Goal: Transaction & Acquisition: Purchase product/service

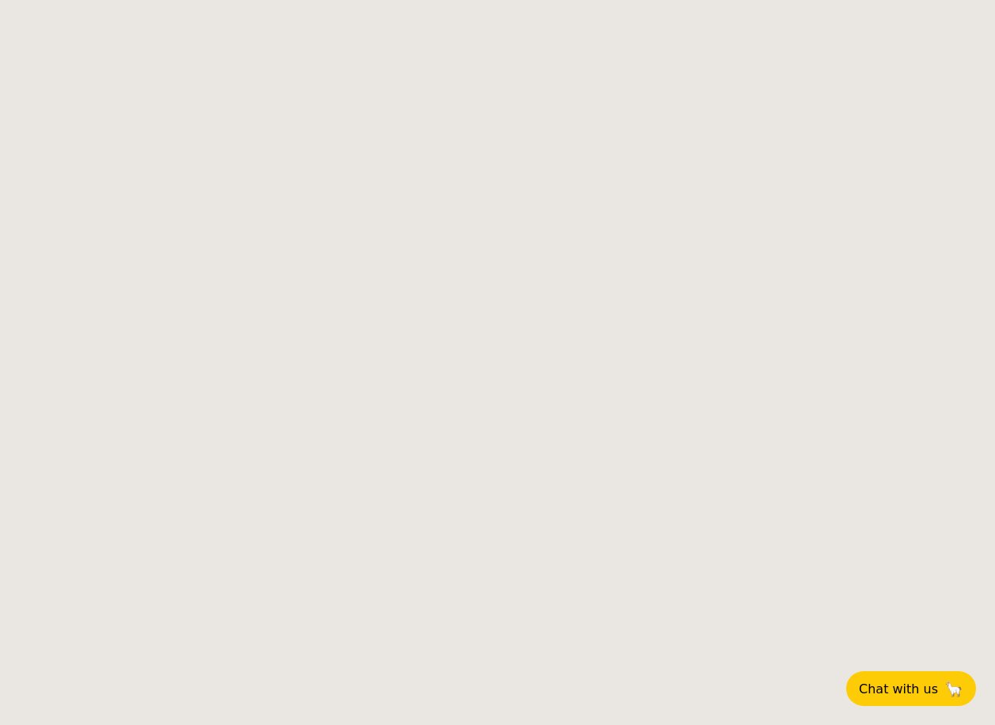
select select
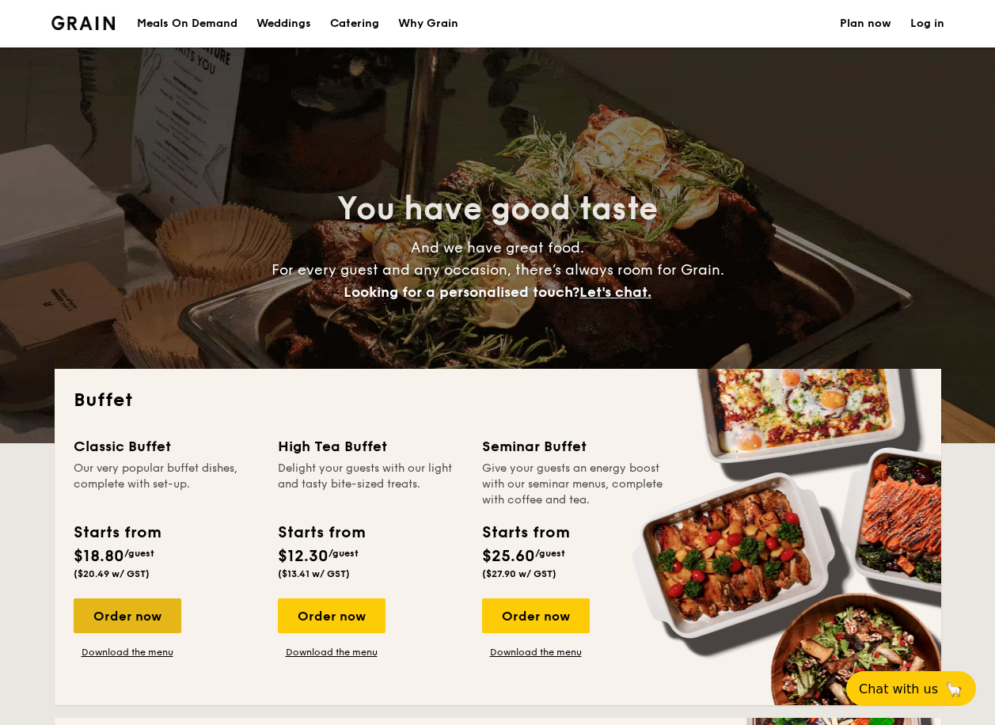
drag, startPoint x: 139, startPoint y: 617, endPoint x: 107, endPoint y: 613, distance: 32.7
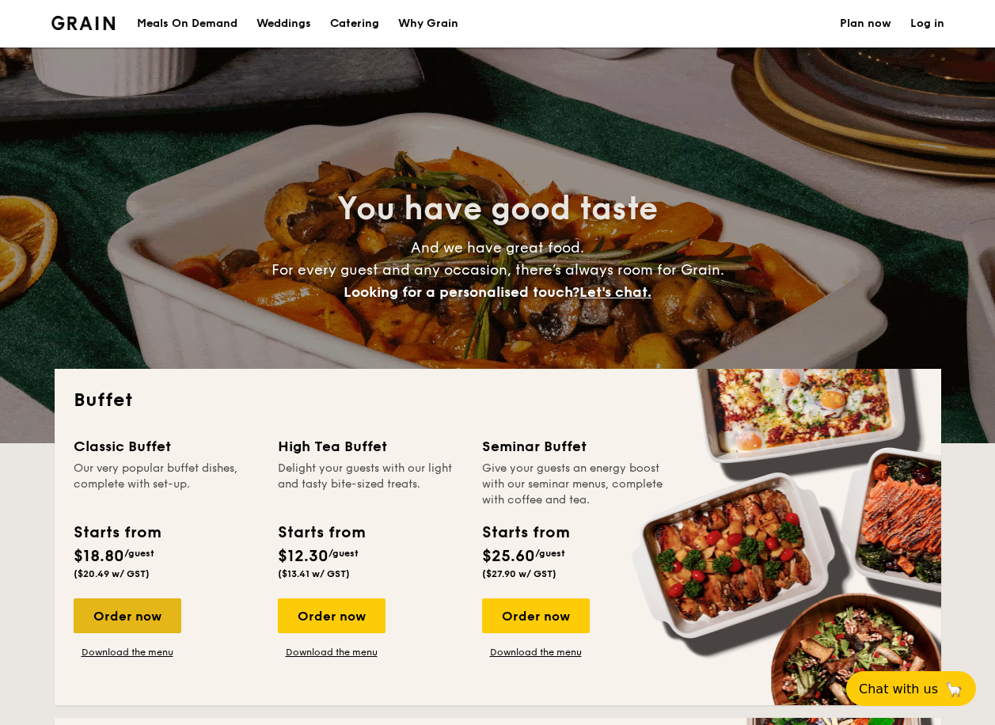
click at [139, 617] on div "Order now" at bounding box center [128, 615] width 108 height 35
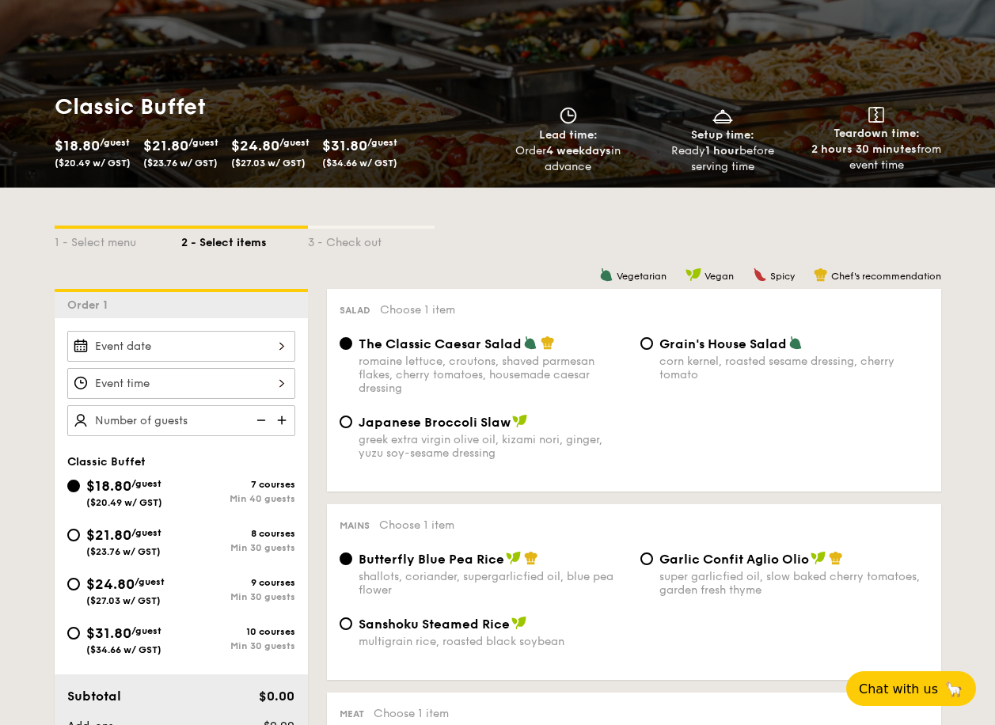
scroll to position [158, 0]
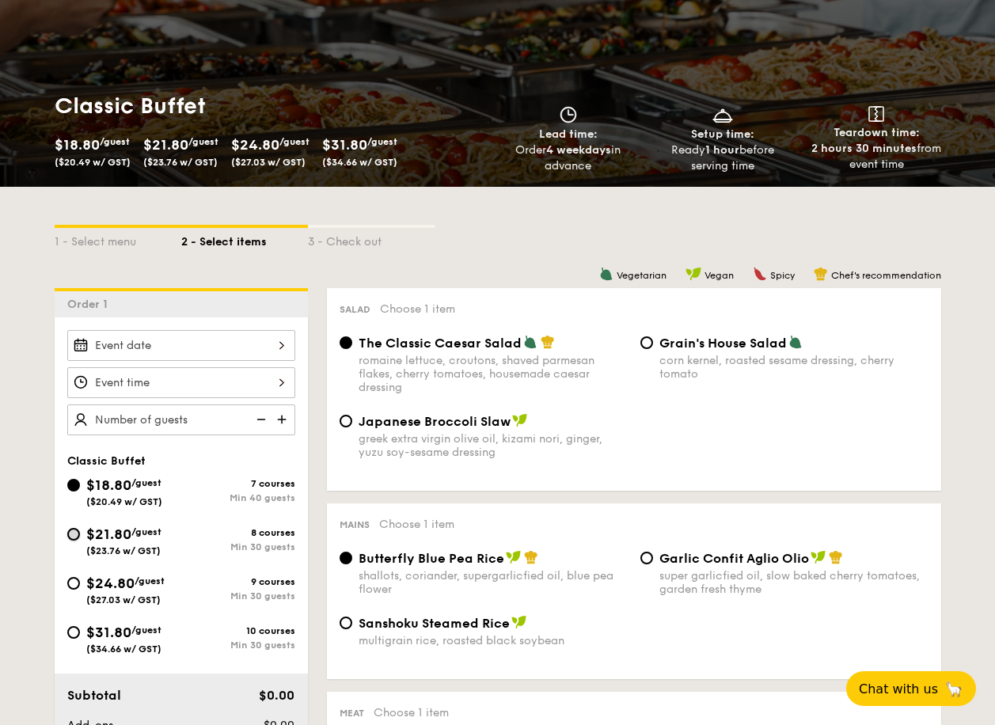
click at [77, 531] on input "$21.80 /guest ($23.76 w/ GST) 8 courses Min 30 guests" at bounding box center [73, 534] width 13 height 13
radio input "true"
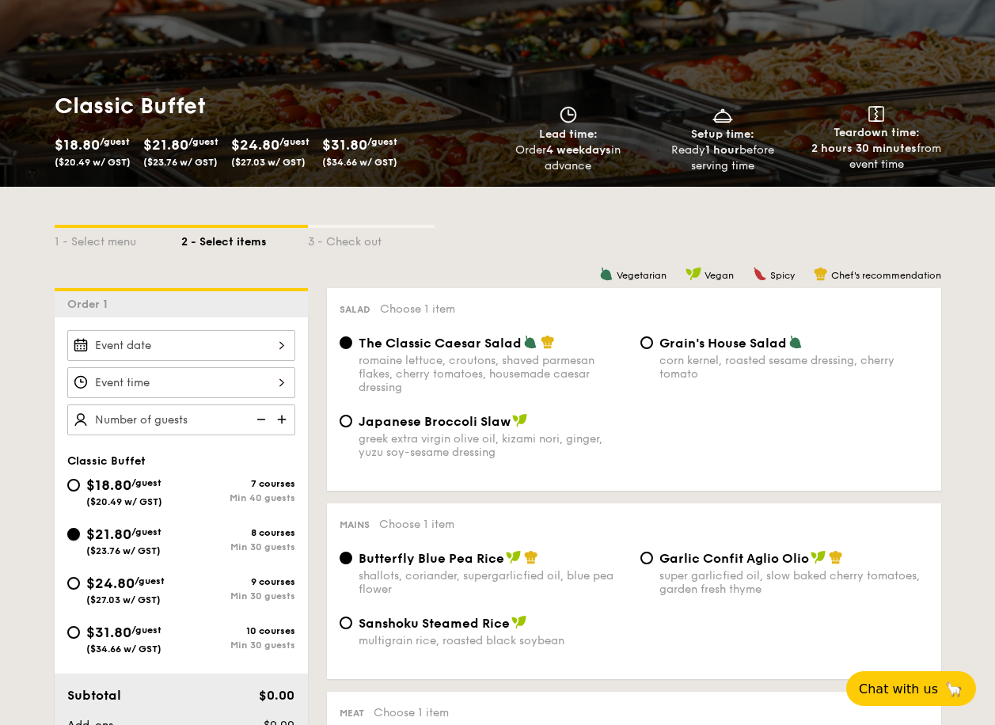
radio input "true"
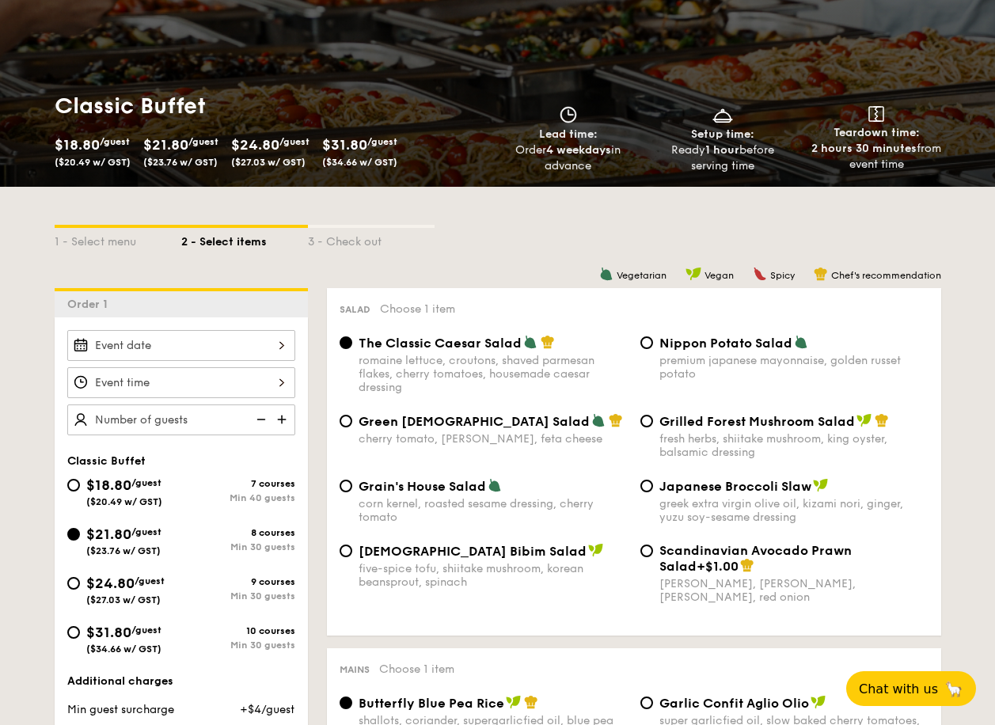
click at [656, 419] on div "Grilled Forest Mushroom Salad fresh herbs, shiitake mushroom, king oyster, bals…" at bounding box center [784, 436] width 301 height 46
click at [651, 423] on input "Grilled Forest Mushroom Salad fresh herbs, shiitake mushroom, king oyster, bals…" at bounding box center [646, 421] width 13 height 13
radio input "true"
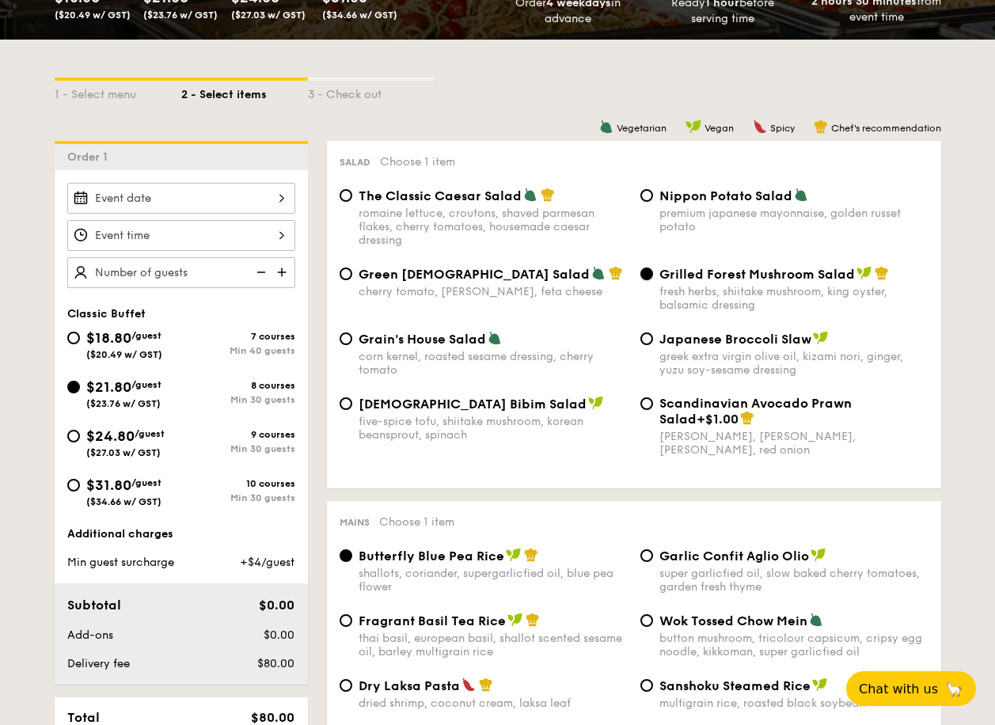
scroll to position [396, 0]
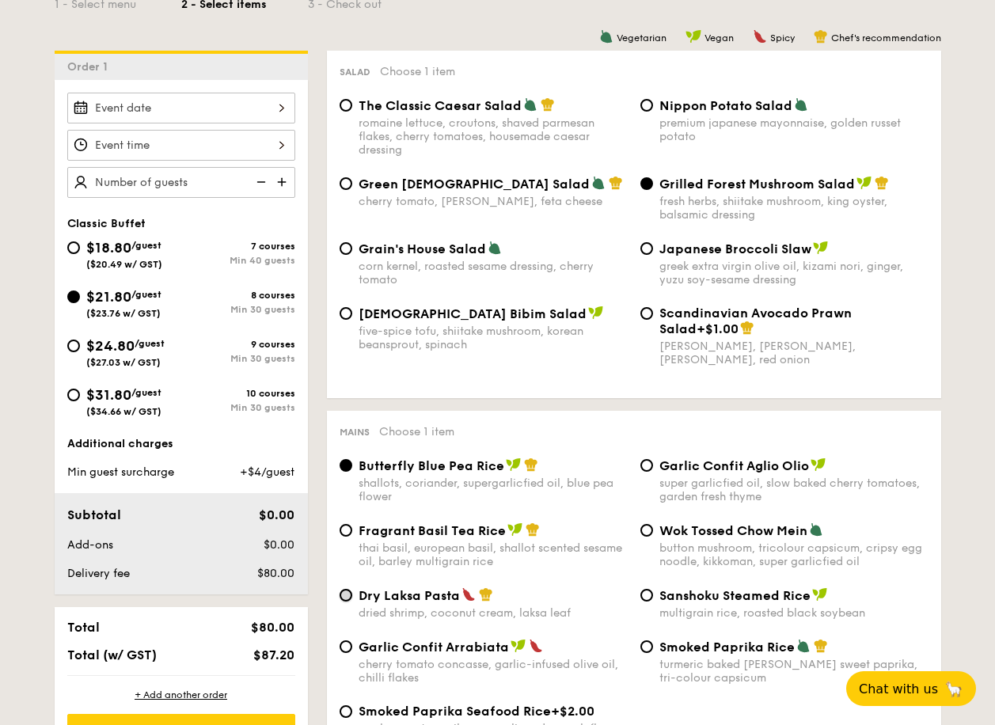
click at [349, 595] on input "Dry Laksa Pasta dried shrimp, coconut cream, laksa leaf" at bounding box center [346, 595] width 13 height 13
radio input "true"
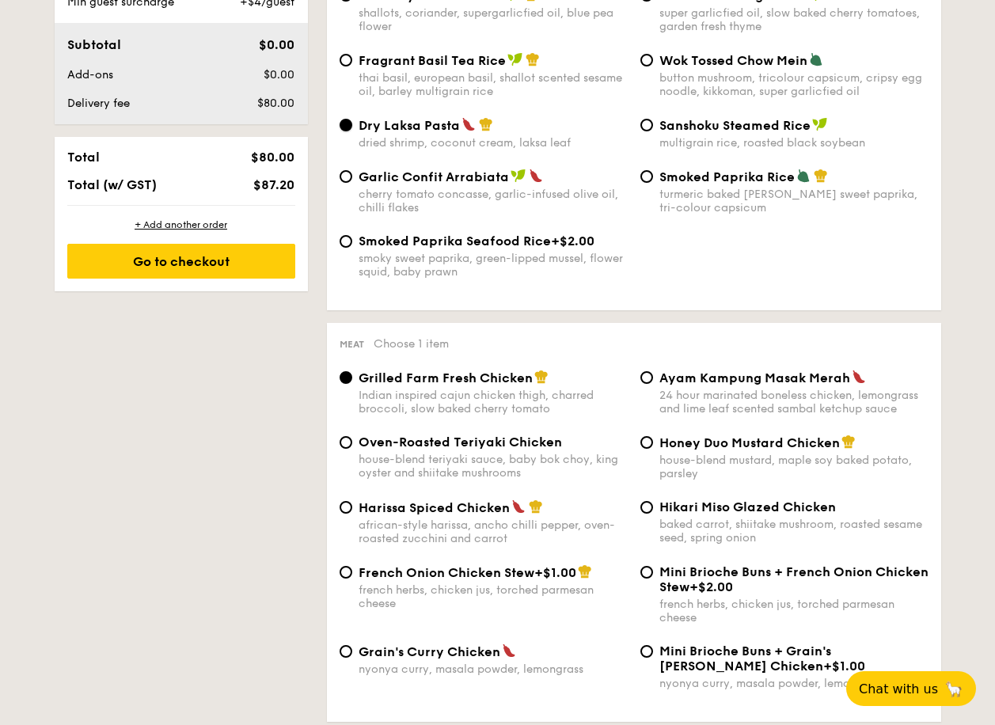
scroll to position [871, 0]
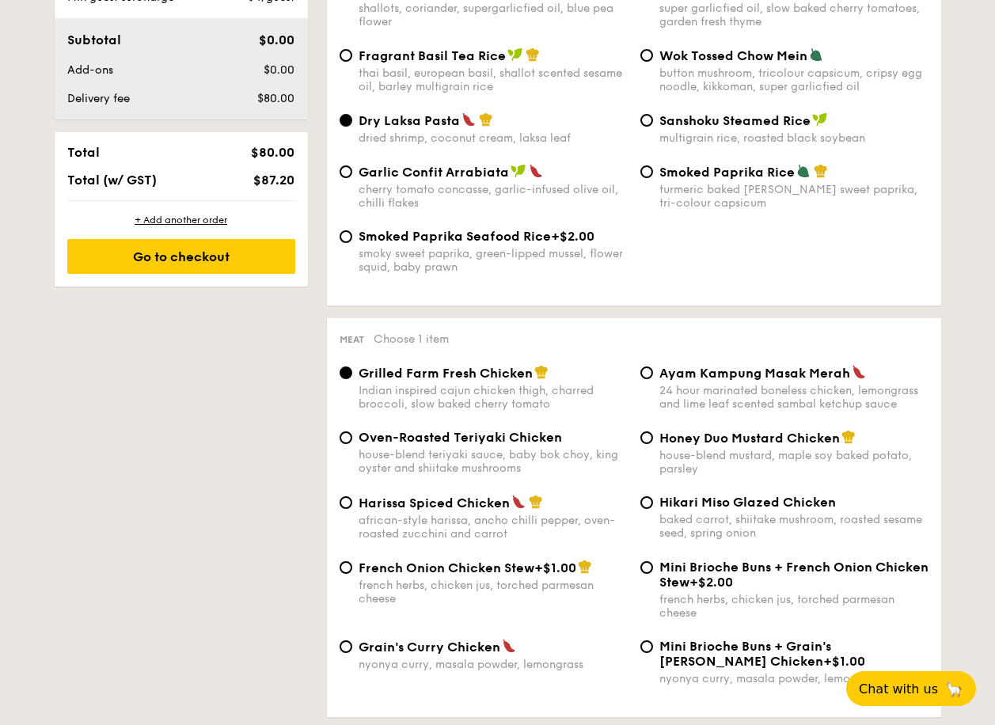
click at [699, 437] on span "Honey Duo Mustard Chicken" at bounding box center [749, 438] width 180 height 15
click at [653, 437] on input "Honey Duo Mustard Chicken house-blend mustard, maple soy baked potato, parsley" at bounding box center [646, 437] width 13 height 13
radio input "true"
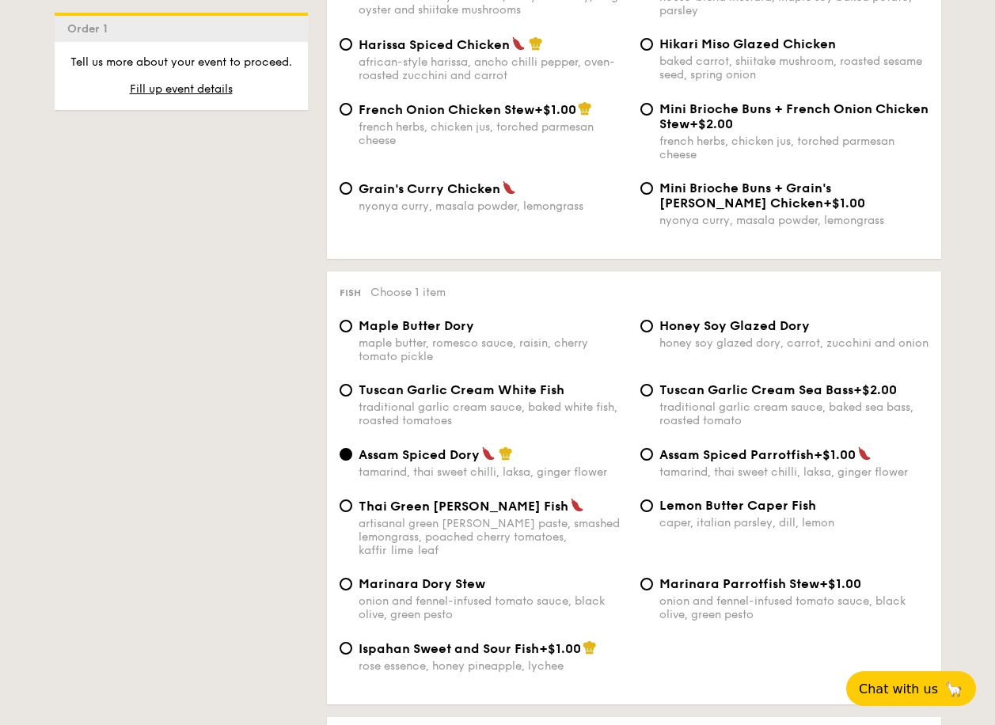
scroll to position [1425, 0]
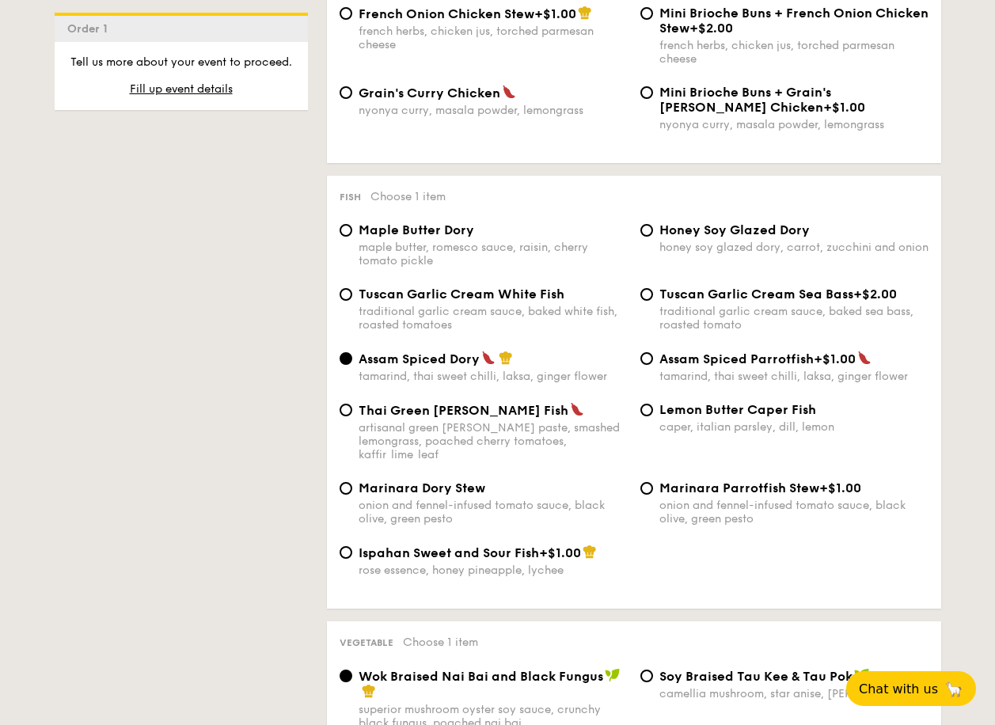
click at [434, 233] on span "Maple Butter Dory" at bounding box center [417, 229] width 116 height 15
click at [352, 233] on input "Maple Butter Dory maple butter, romesco sauce, raisin, cherry tomato pickle" at bounding box center [346, 230] width 13 height 13
radio input "true"
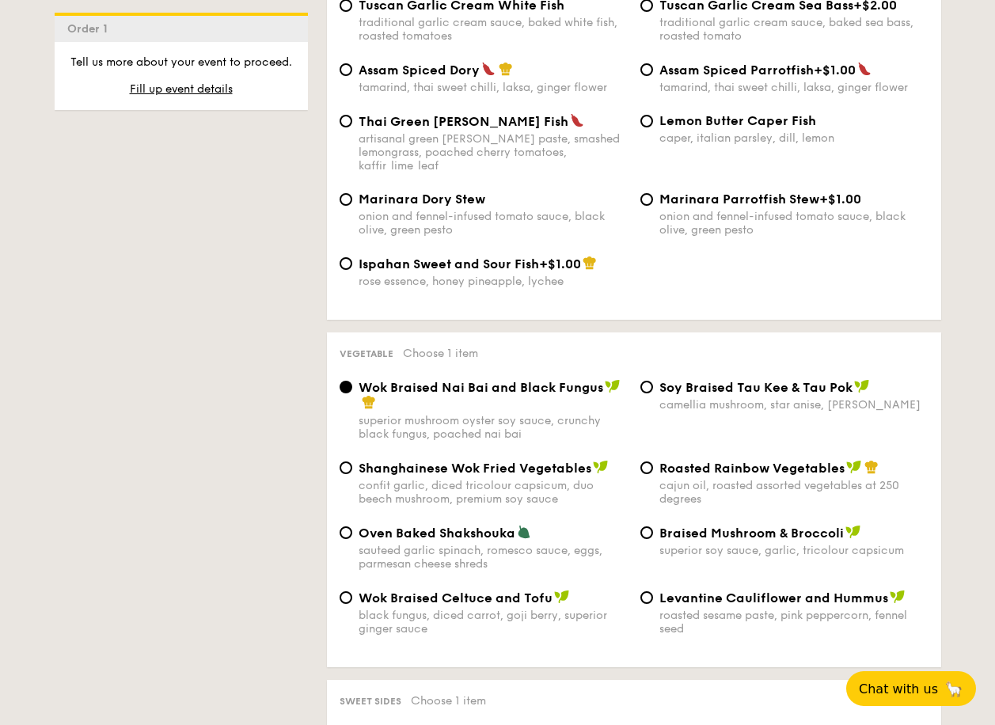
scroll to position [1741, 0]
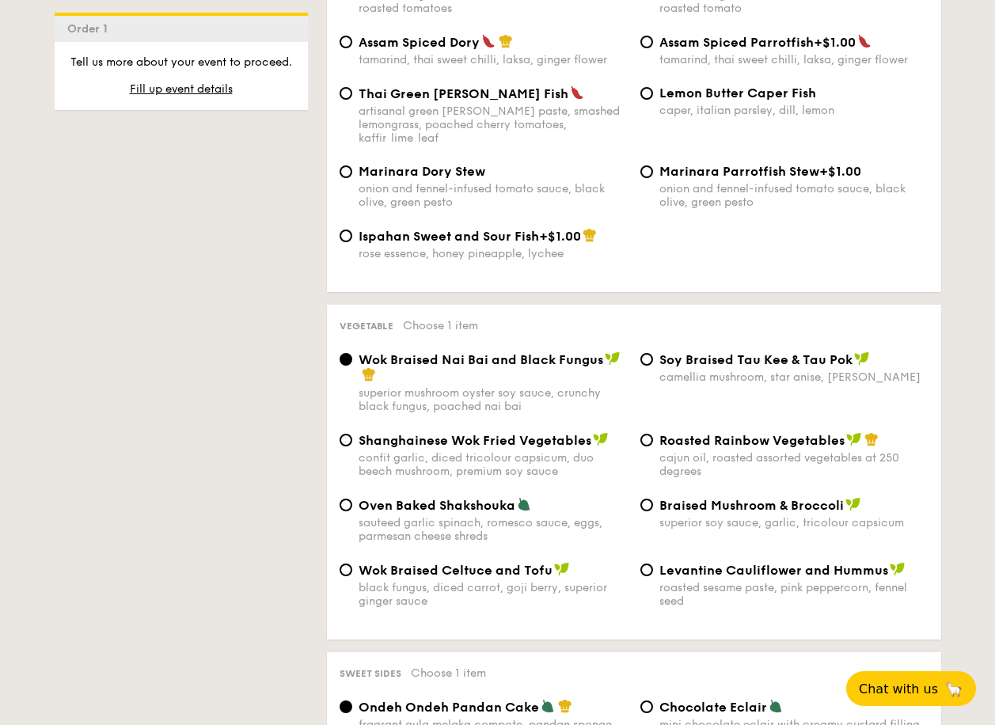
click at [769, 433] on span "Roasted Rainbow Vegetables" at bounding box center [751, 440] width 185 height 15
click at [653, 434] on input "Roasted Rainbow Vegetables cajun oil, roasted assorted vegetables at 250 degrees" at bounding box center [646, 440] width 13 height 13
radio input "true"
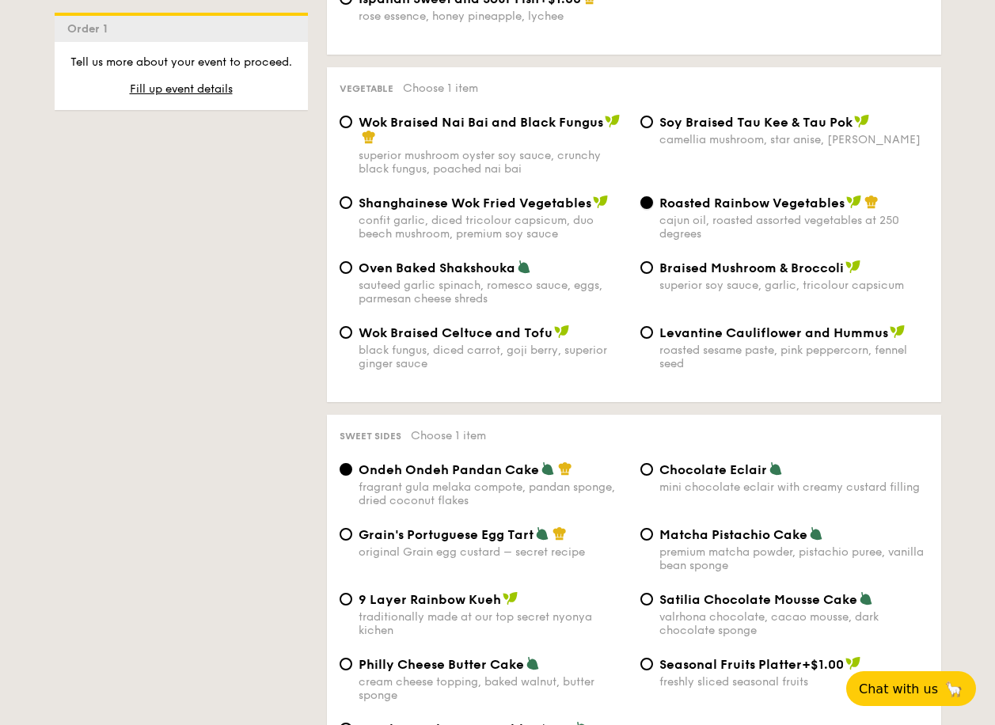
scroll to position [2058, 0]
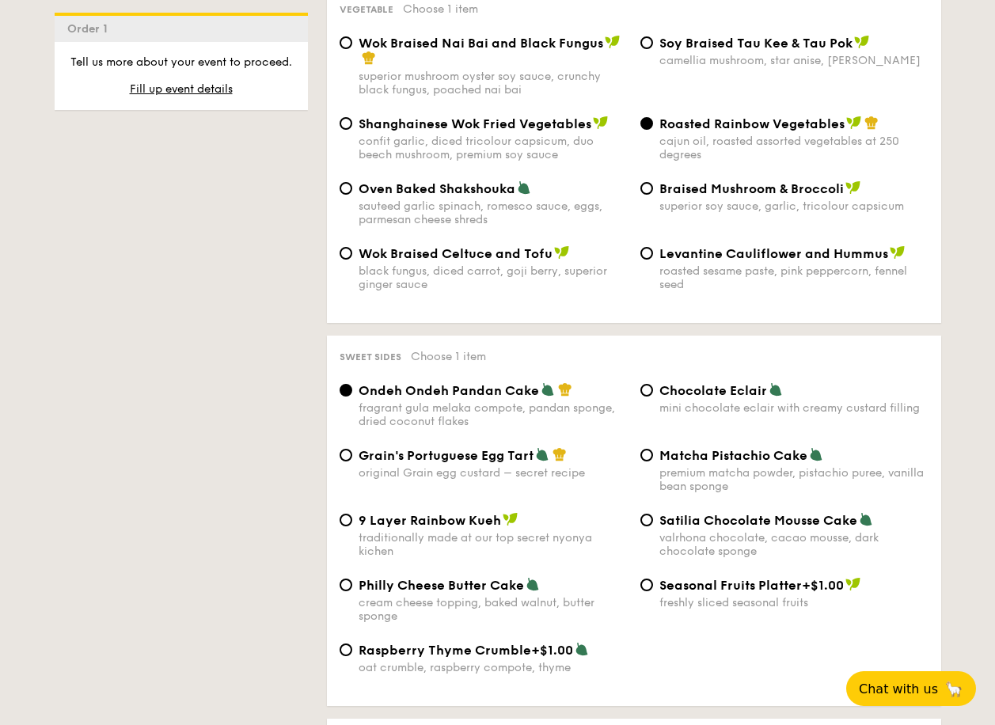
click at [692, 448] on span "Matcha Pistachio Cake" at bounding box center [733, 455] width 148 height 15
click at [653, 449] on input "Matcha Pistachio Cake premium matcha powder, pistachio puree, vanilla bean spon…" at bounding box center [646, 455] width 13 height 13
radio input "true"
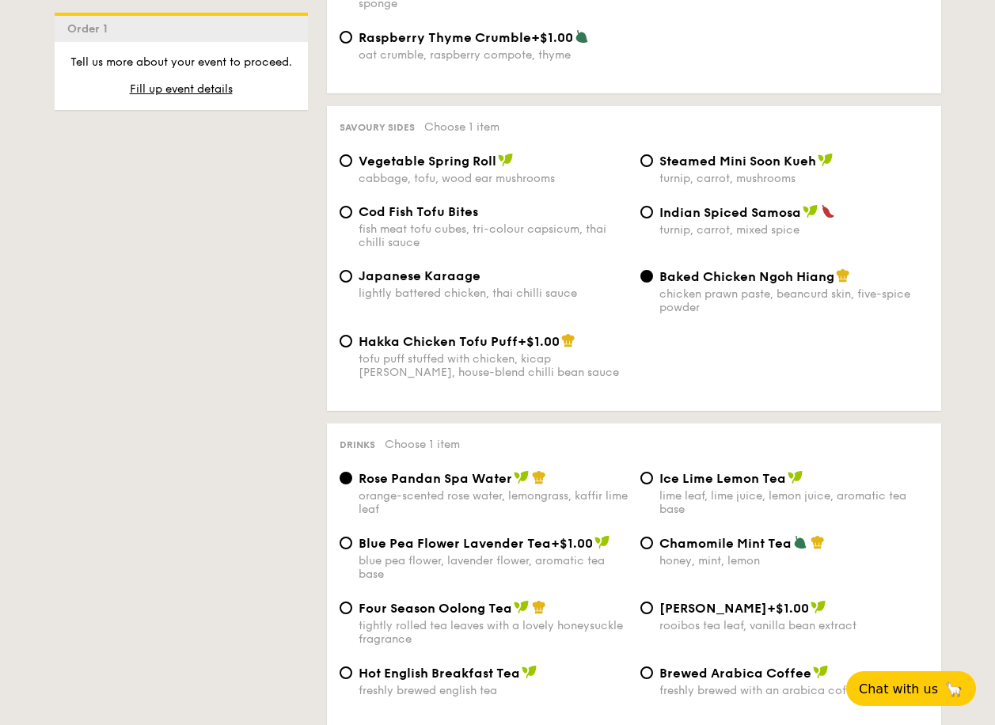
scroll to position [2770, 0]
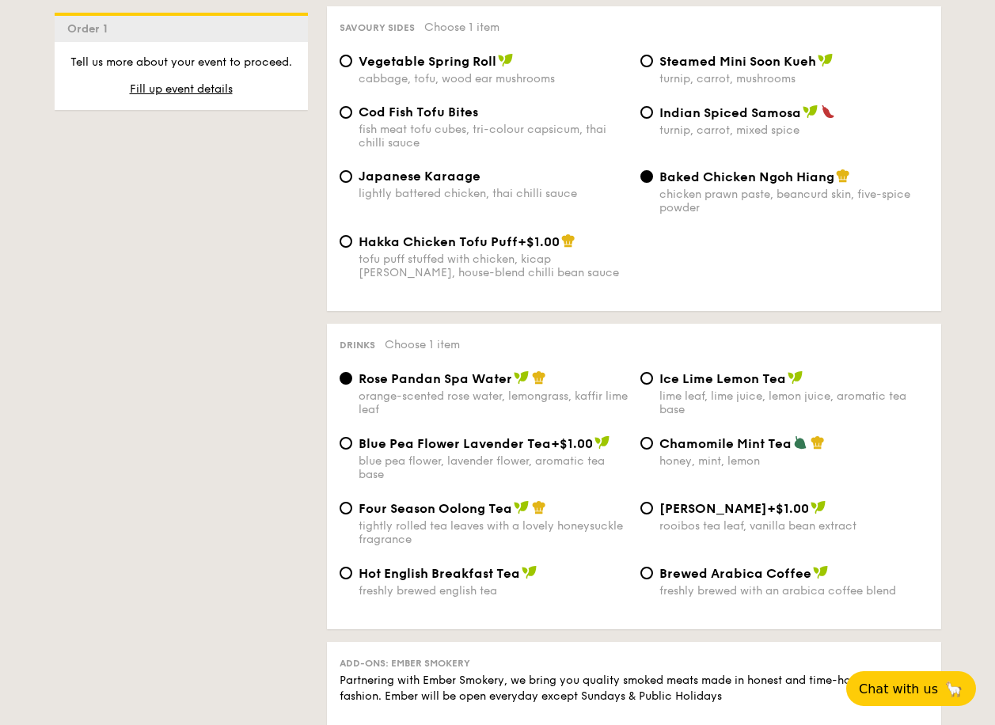
click at [785, 439] on div "Chamomile Mint Tea honey, mint, lemon" at bounding box center [793, 451] width 269 height 32
click at [653, 439] on input "Chamomile Mint Tea honey, mint, lemon" at bounding box center [646, 443] width 13 height 13
radio input "true"
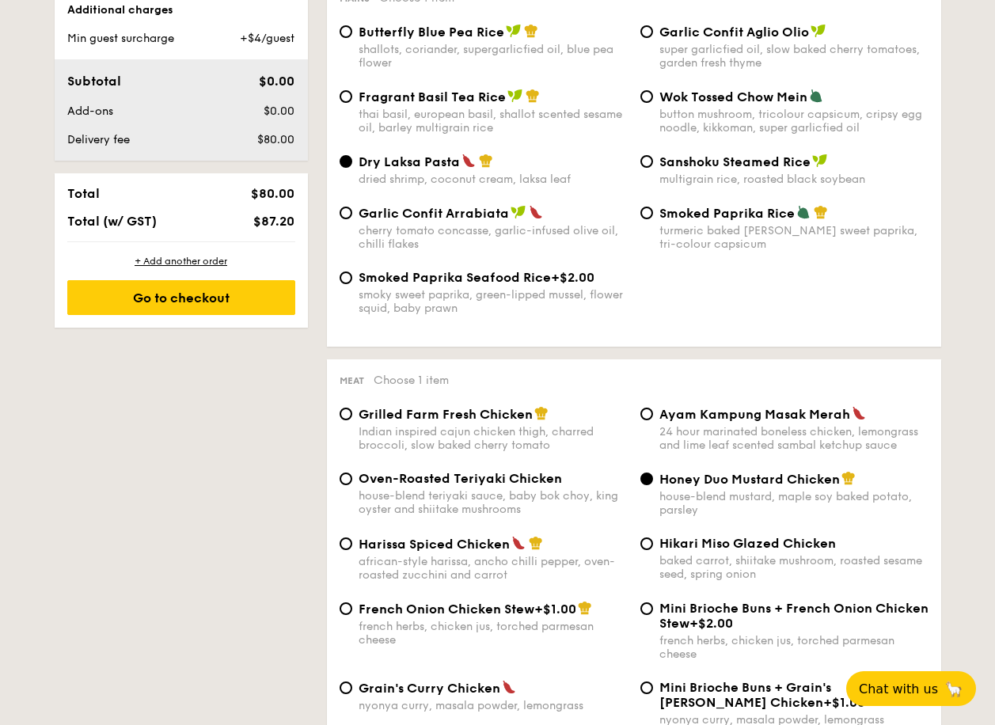
scroll to position [275, 0]
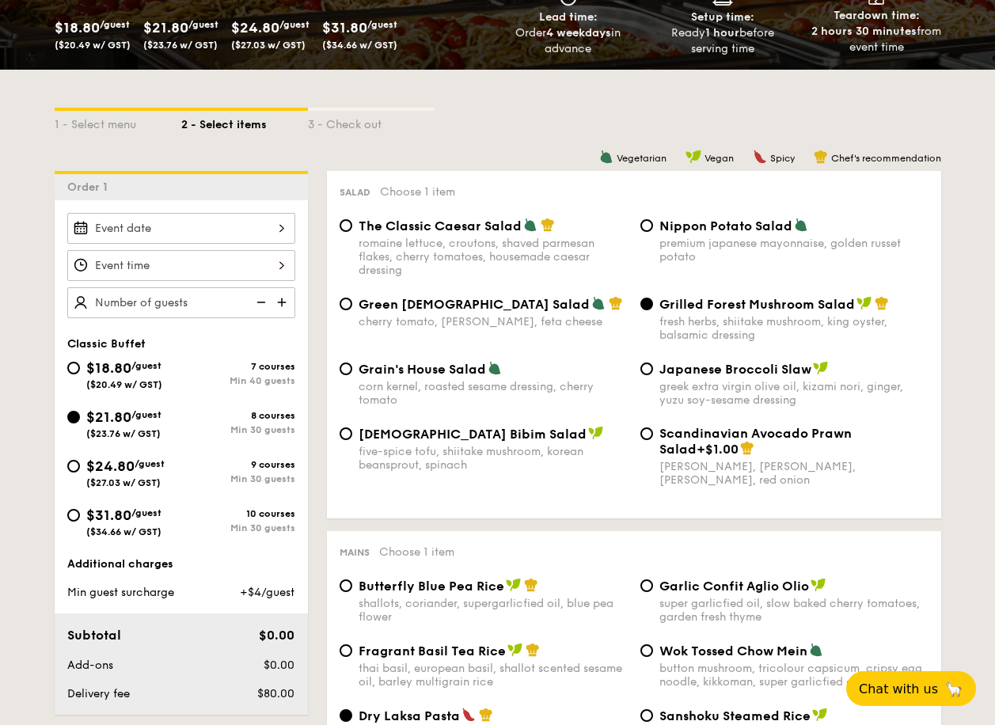
click at [258, 230] on div at bounding box center [181, 228] width 228 height 31
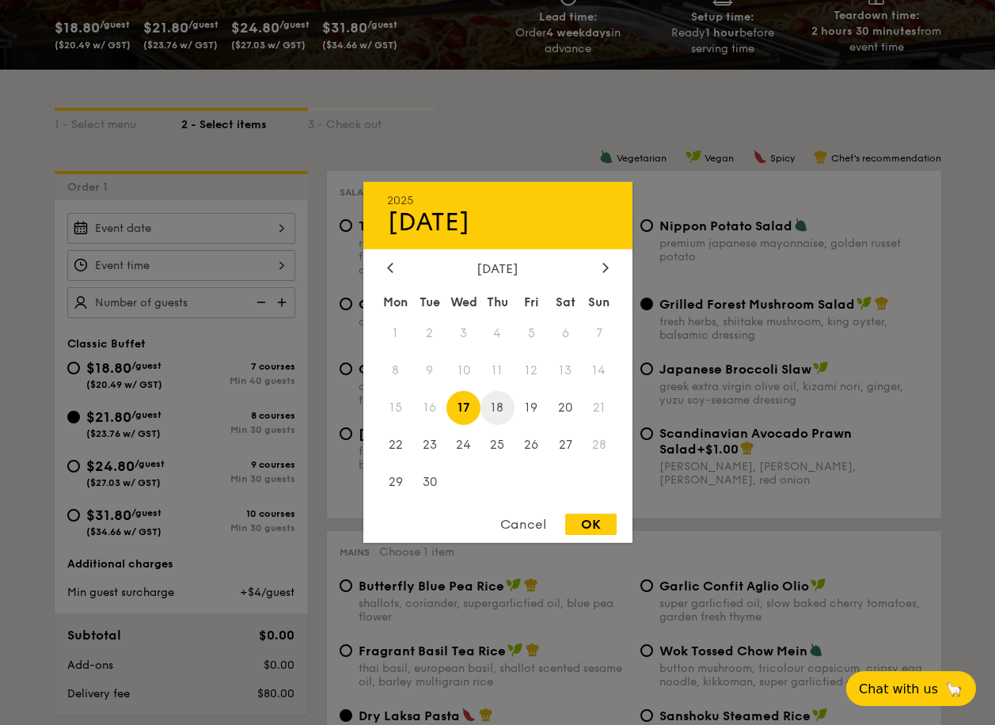
click at [499, 405] on span "18" at bounding box center [497, 408] width 34 height 34
click at [585, 517] on div "OK" at bounding box center [590, 524] width 51 height 21
type input "[DATE]"
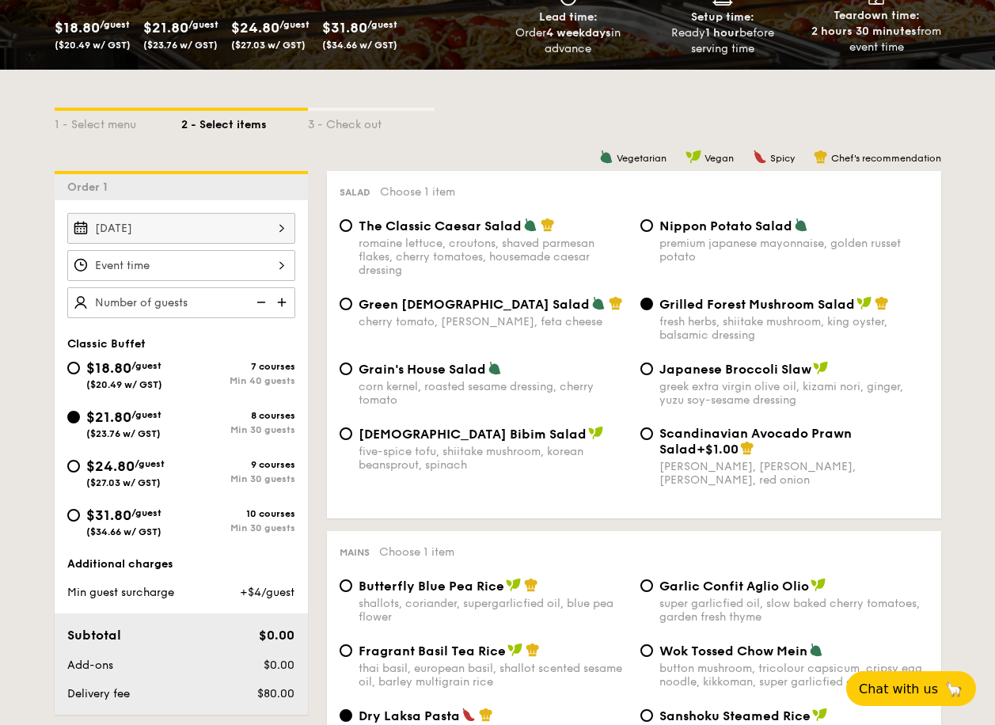
click at [277, 269] on div at bounding box center [181, 265] width 228 height 31
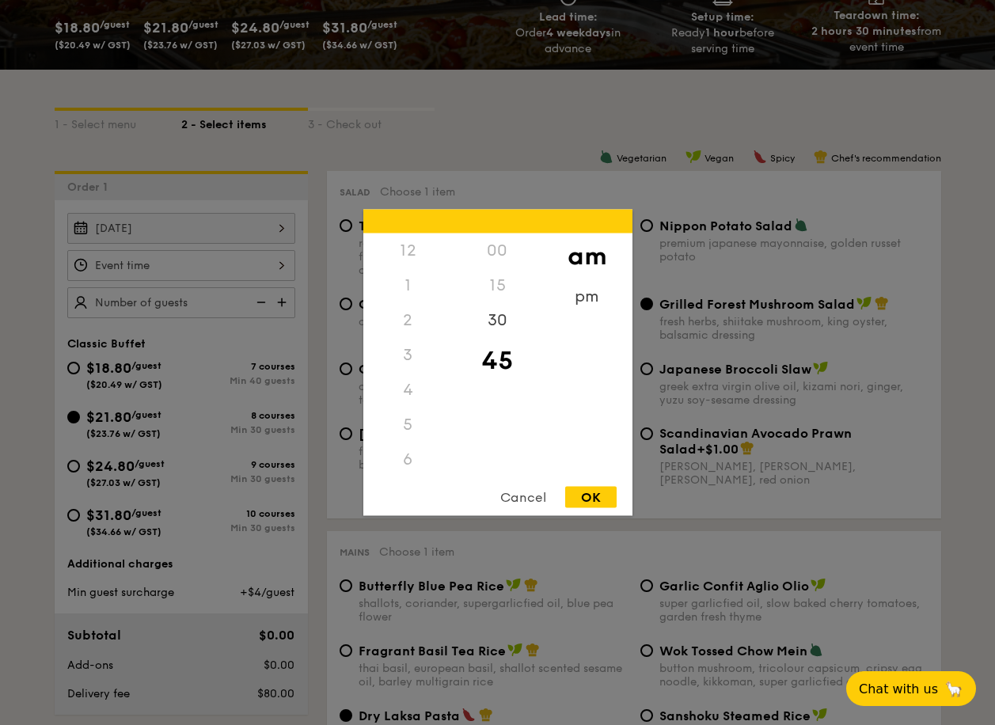
scroll to position [174, 0]
click at [405, 286] on div "6" at bounding box center [407, 285] width 89 height 35
click at [409, 290] on div "6" at bounding box center [407, 285] width 89 height 35
click at [408, 302] on div "6" at bounding box center [407, 301] width 89 height 35
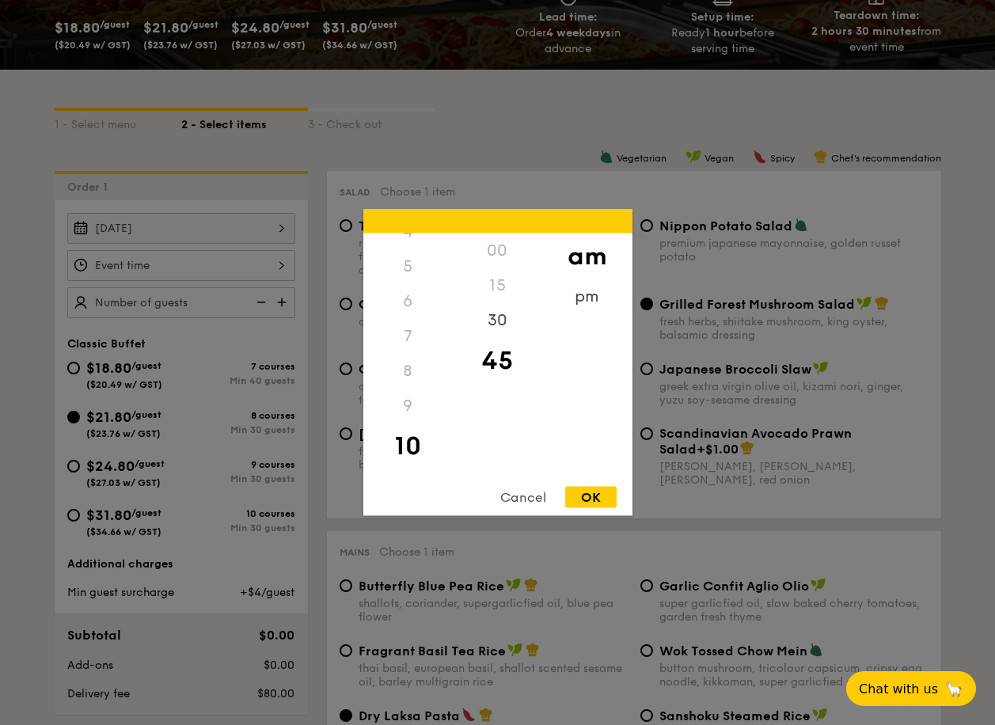
click at [408, 302] on div "6" at bounding box center [407, 301] width 89 height 35
click at [590, 292] on div "pm" at bounding box center [586, 302] width 89 height 46
click at [404, 281] on div "6" at bounding box center [407, 278] width 89 height 46
click at [501, 250] on div "00" at bounding box center [497, 257] width 89 height 46
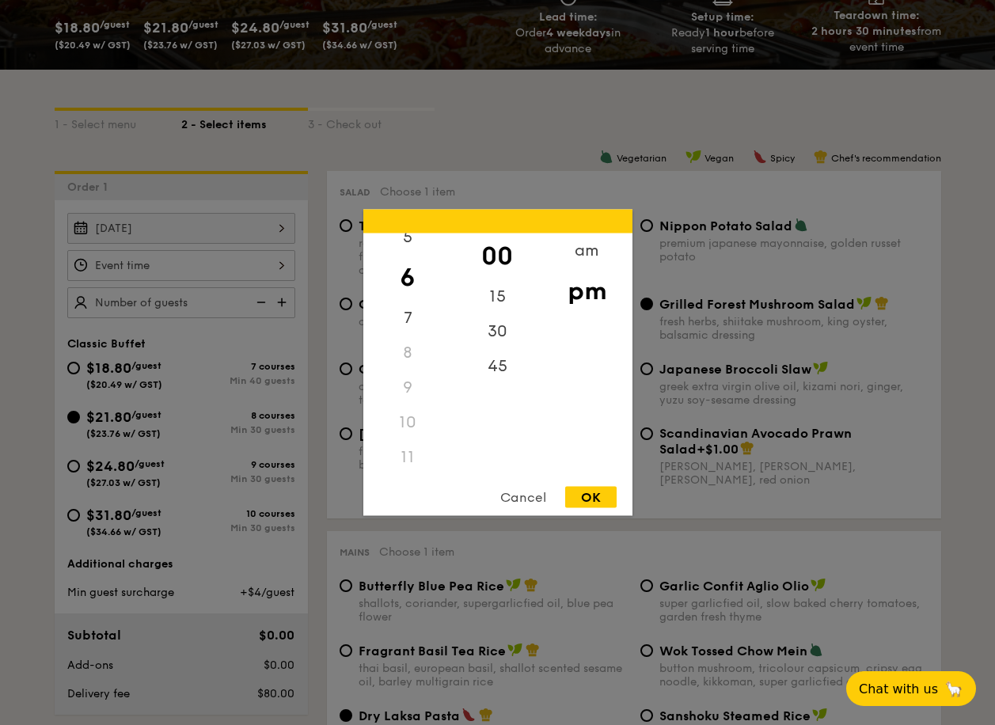
click at [583, 484] on div "12 1 2 3 4 5 6 7 8 9 10 11 00 15 30 45 am pm Cancel OK" at bounding box center [497, 363] width 269 height 306
click at [585, 492] on div "OK" at bounding box center [590, 497] width 51 height 21
type input "6:00PM"
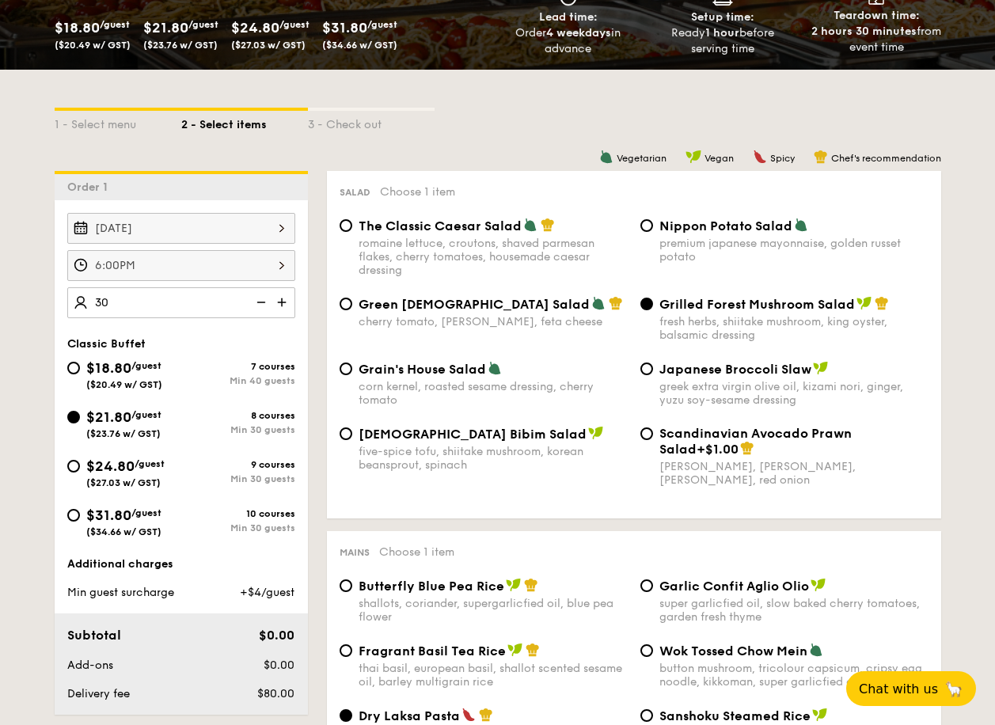
type input "30 guests"
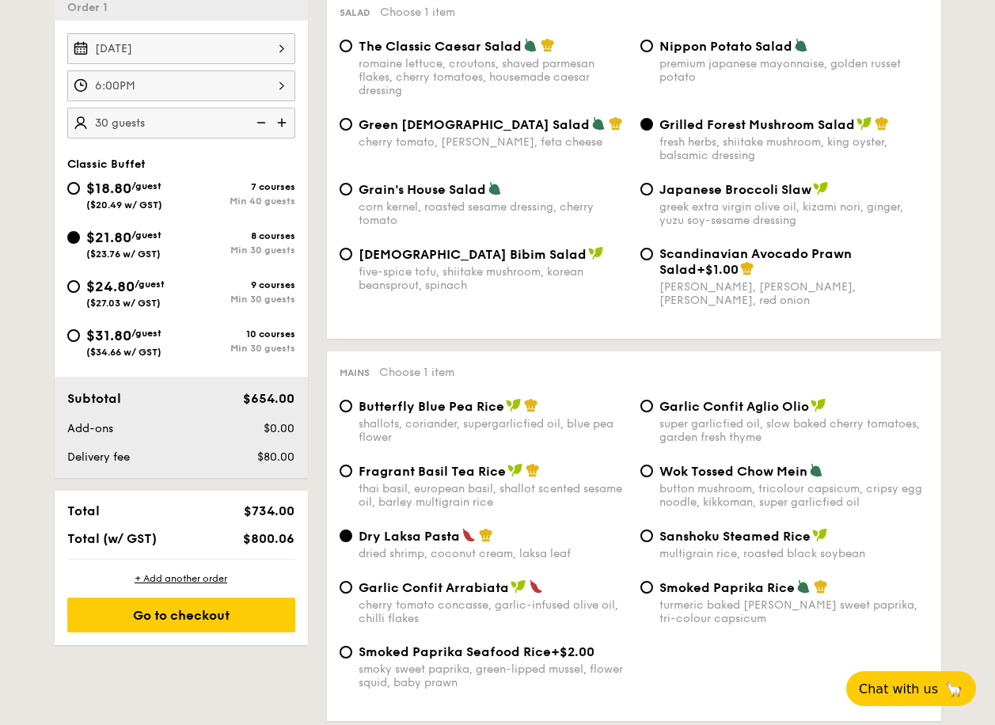
scroll to position [592, 0]
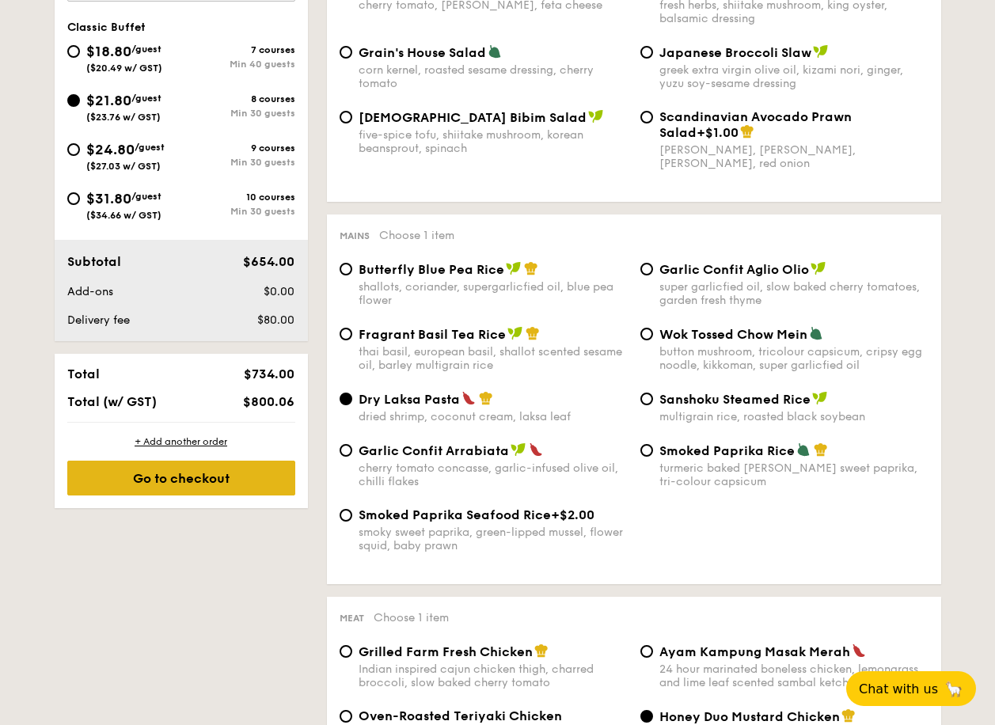
click at [138, 473] on div "Go to checkout" at bounding box center [181, 478] width 228 height 35
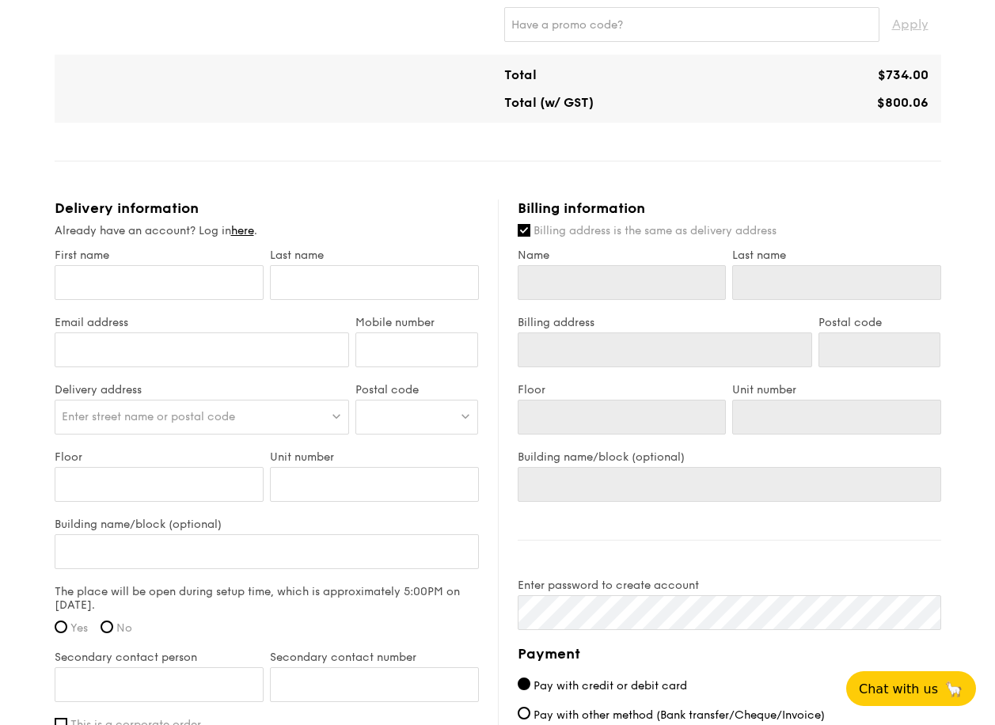
scroll to position [712, 0]
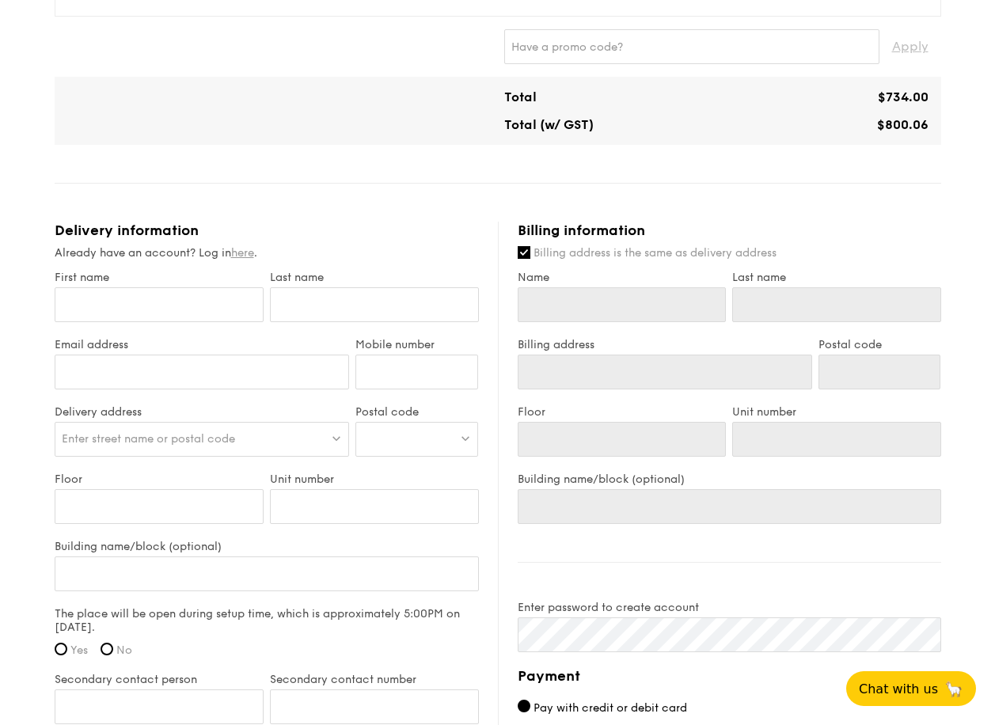
click at [247, 253] on link "here" at bounding box center [242, 252] width 23 height 13
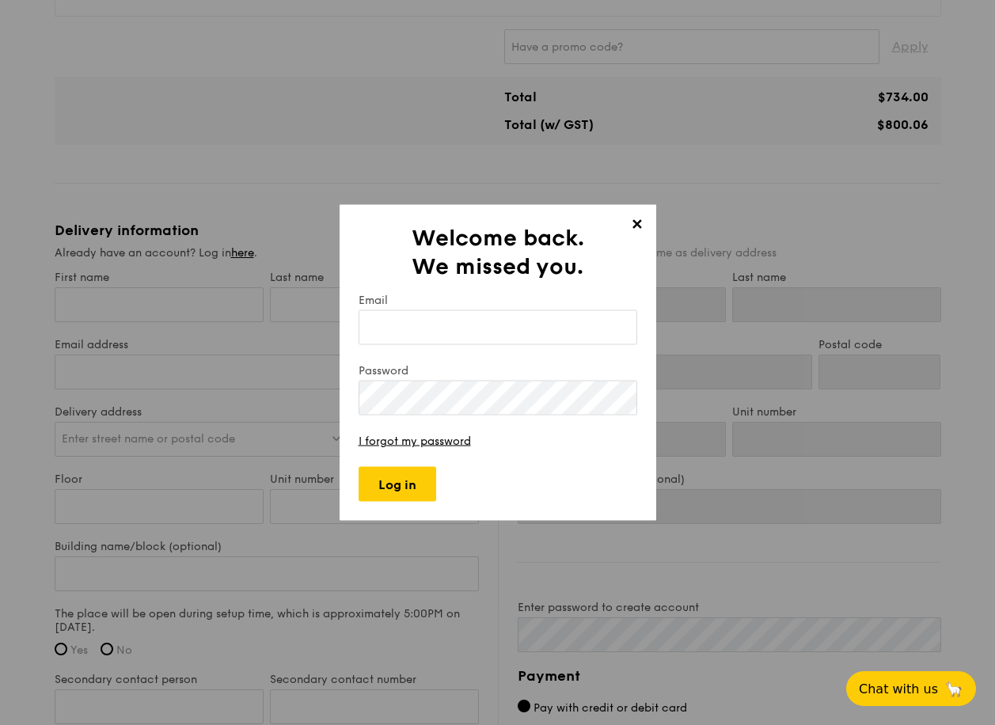
click at [469, 327] on input "Email" at bounding box center [498, 327] width 279 height 35
type input "[EMAIL_ADDRESS][DOMAIN_NAME]"
type input "Jiaxuan"
type input "Lim"
type input "Jiaxuan"
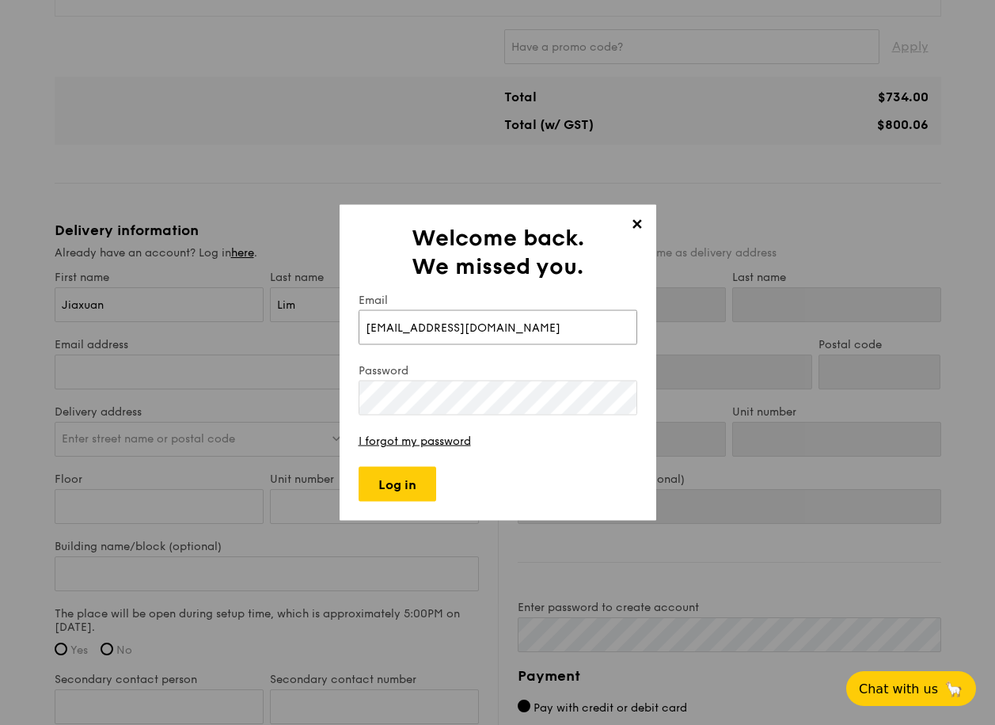
type input "Lim"
click at [632, 222] on span "✕" at bounding box center [637, 227] width 22 height 22
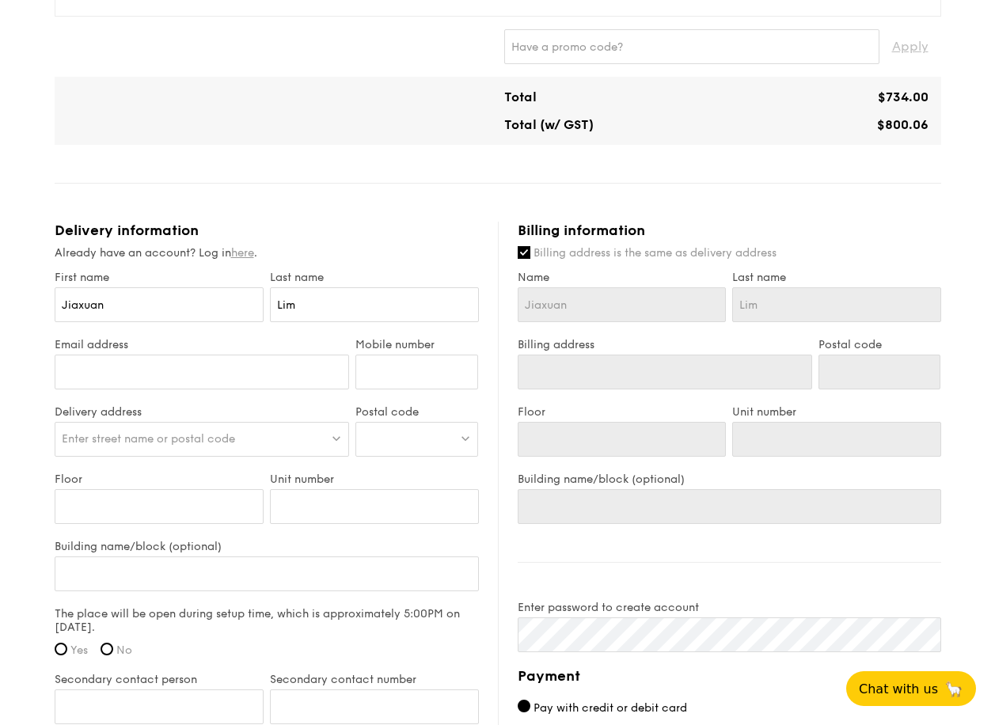
click at [248, 249] on link "here" at bounding box center [242, 252] width 23 height 13
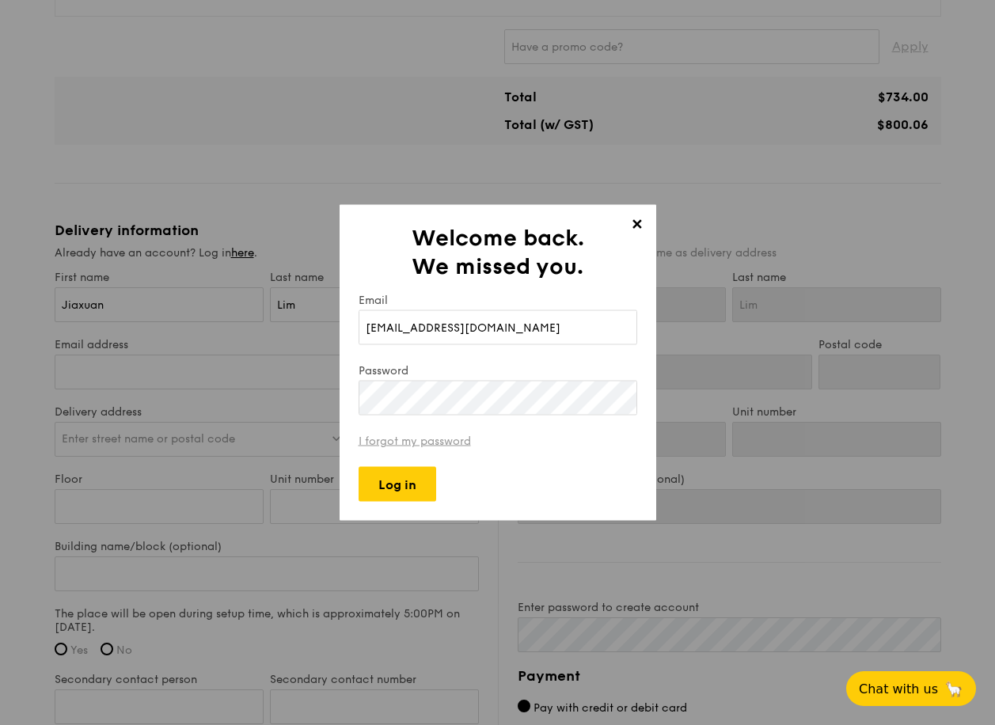
click at [441, 442] on link "I forgot my password" at bounding box center [415, 441] width 112 height 13
click at [633, 224] on span "✕" at bounding box center [637, 227] width 22 height 22
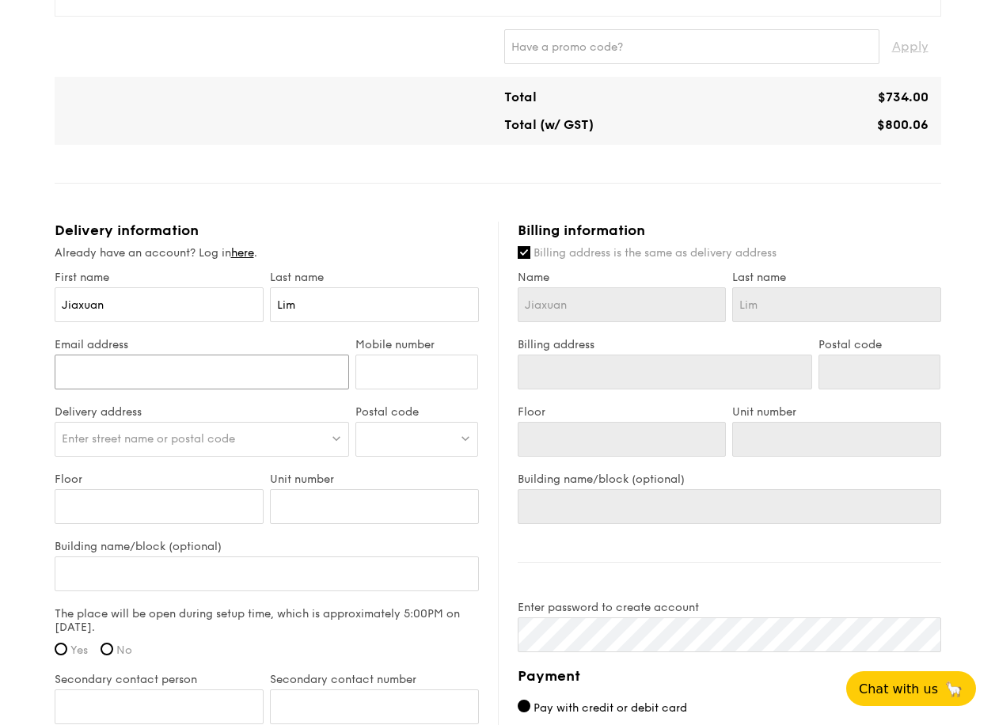
click at [203, 362] on input "Email address" at bounding box center [202, 372] width 295 height 35
type input "[EMAIL_ADDRESS][DOMAIN_NAME]"
type input "90073992"
click at [142, 431] on div "Enter street name or postal code" at bounding box center [202, 439] width 295 height 35
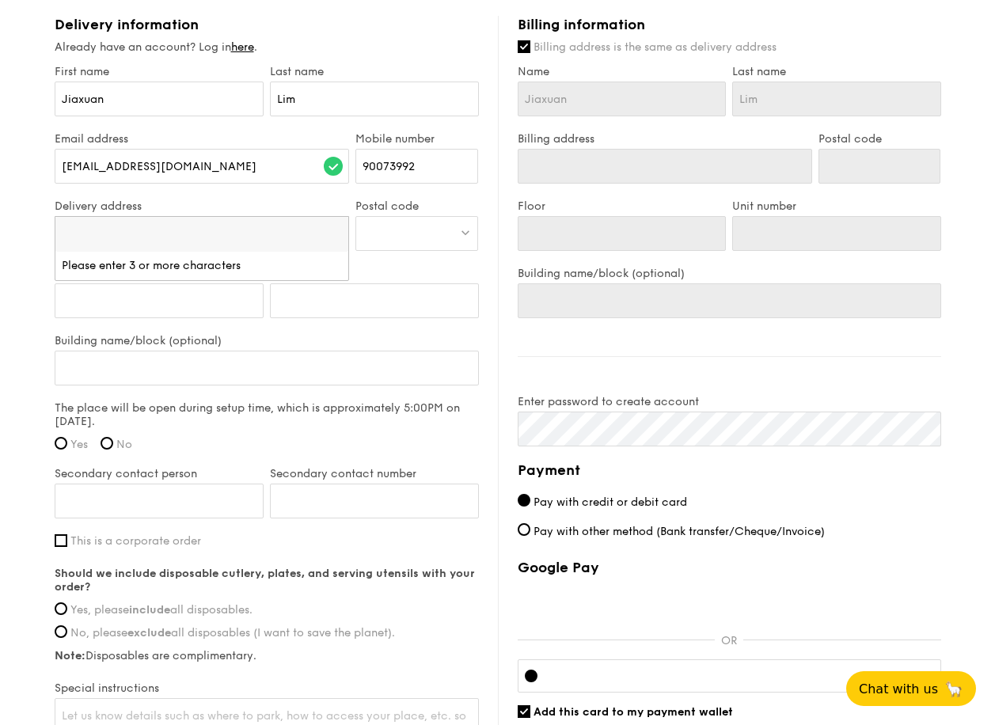
scroll to position [1111, 0]
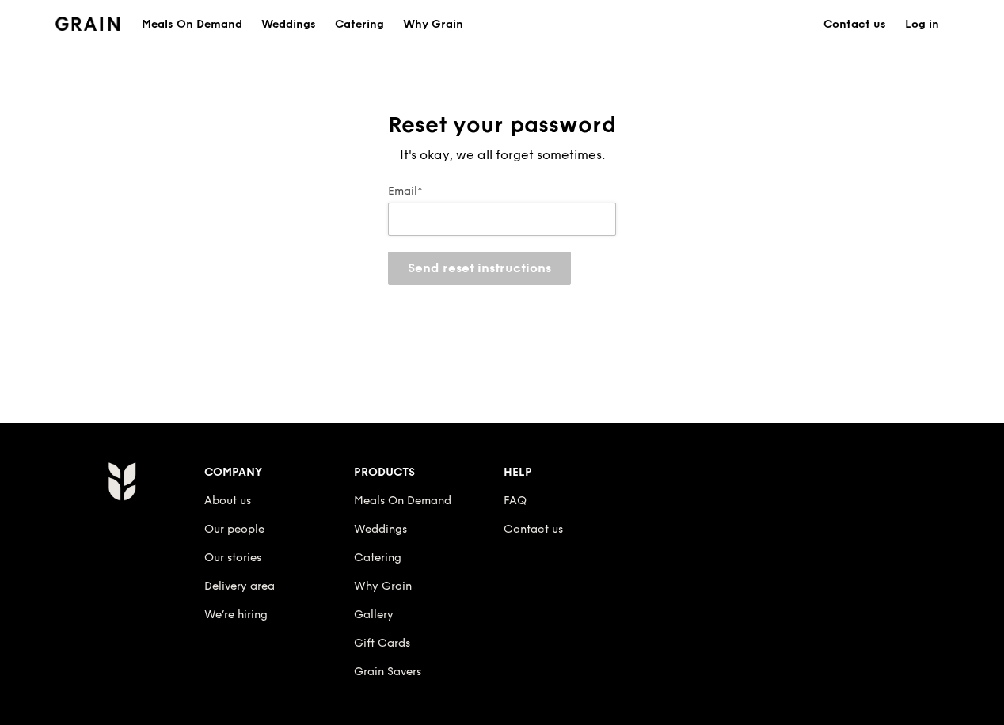
click at [506, 203] on input "Email*" at bounding box center [502, 219] width 228 height 33
type input "[EMAIL_ADDRESS][DOMAIN_NAME]"
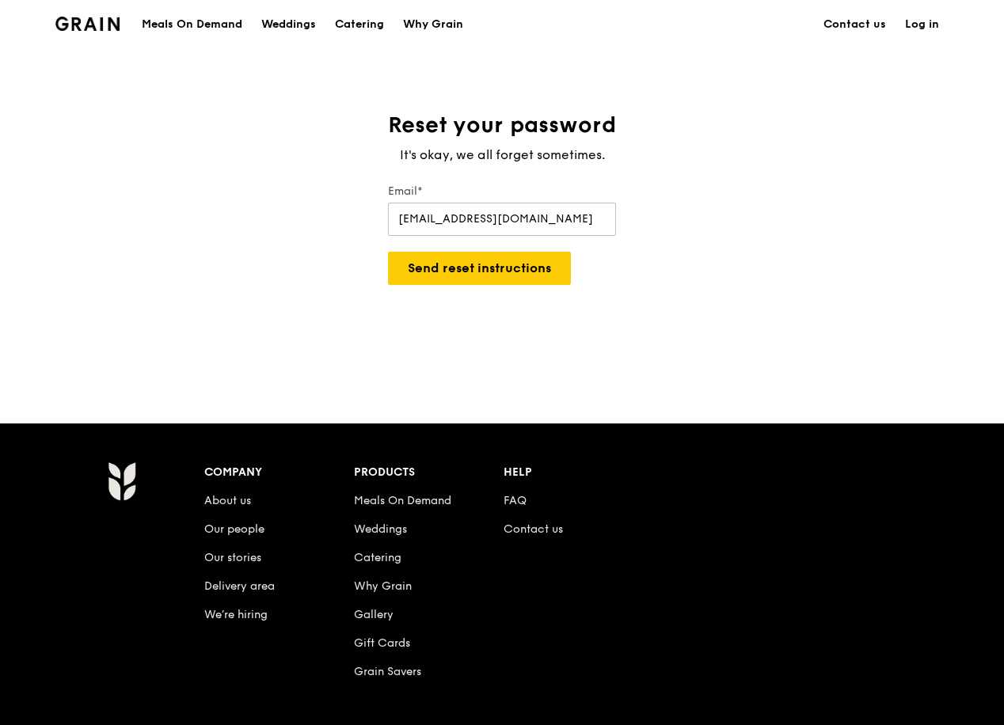
drag, startPoint x: 747, startPoint y: 250, endPoint x: 624, endPoint y: 275, distance: 125.9
click at [747, 250] on div "Reset your password It's okay, we all forget sometimes. Email* limjiaxuan@liong…" at bounding box center [502, 235] width 1004 height 249
click at [534, 272] on button "Send reset instructions" at bounding box center [479, 268] width 183 height 33
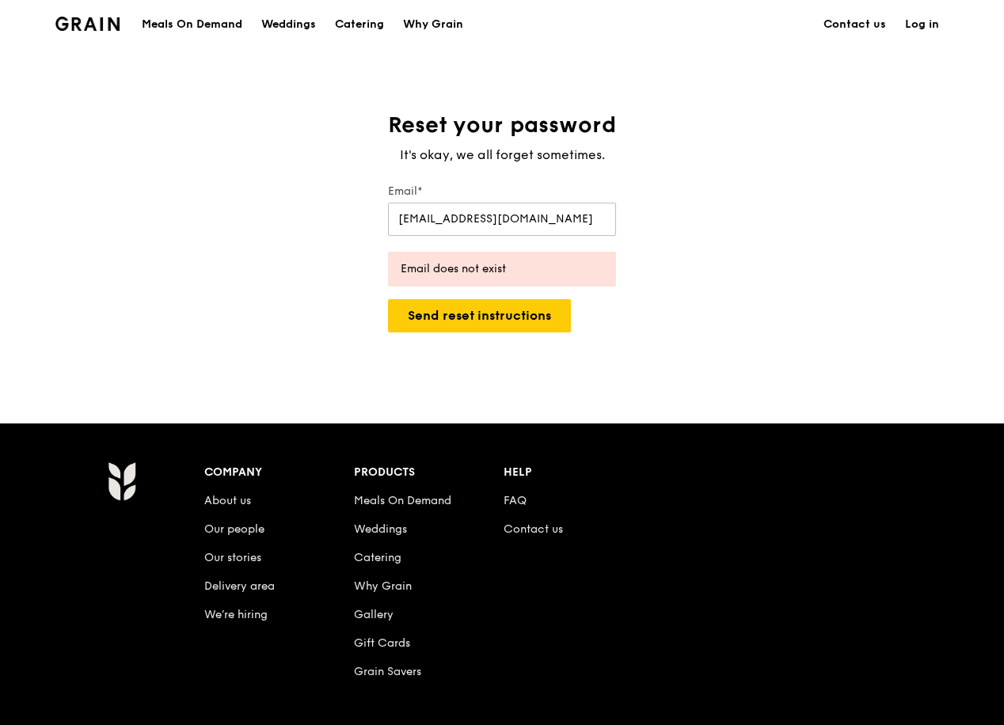
click at [773, 300] on div "Reset your password It's okay, we all forget sometimes. Email* limjiaxuan@liong…" at bounding box center [502, 235] width 1004 height 249
click at [821, 143] on div "Reset your password It's okay, we all forget sometimes. Email* limjiaxuan@liong…" at bounding box center [502, 235] width 1004 height 249
